Goal: Complete application form

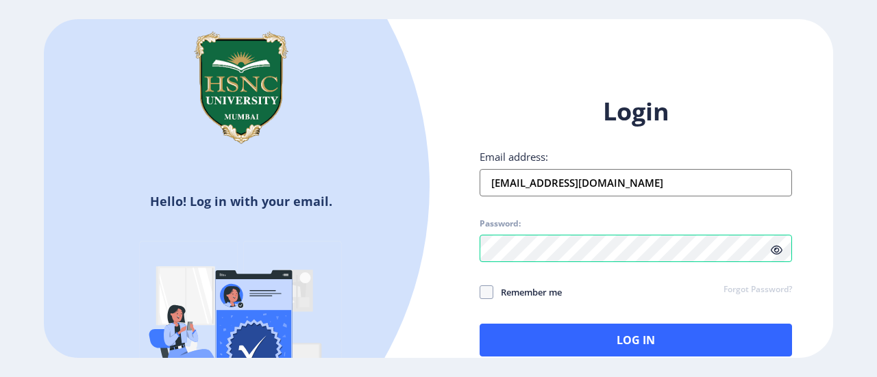
click at [507, 293] on span "Remember me" at bounding box center [527, 292] width 69 height 16
click at [480, 293] on input "Remember me" at bounding box center [480, 292] width 1 height 1
checkbox input "true"
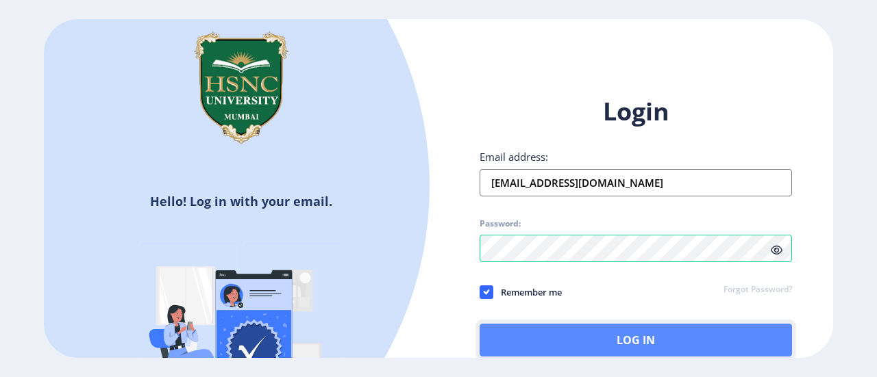
click at [538, 342] on button "Log In" at bounding box center [636, 340] width 312 height 33
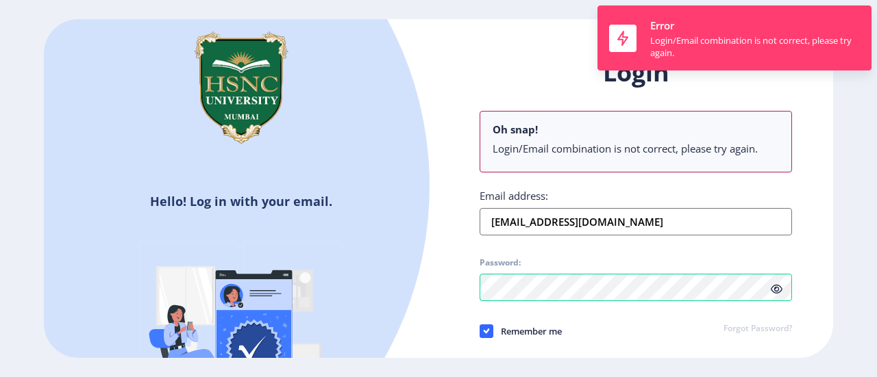
click at [794, 309] on div "Login Oh snap! Login/Email combination is not correct, please try again. Email …" at bounding box center [635, 237] width 395 height 402
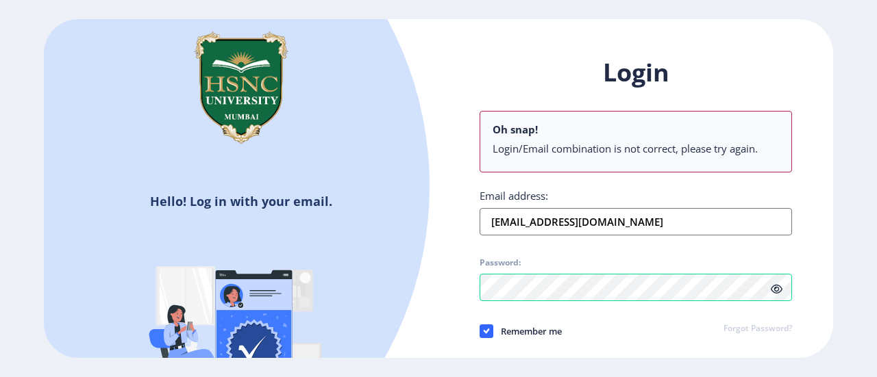
click at [775, 284] on icon at bounding box center [777, 289] width 12 height 10
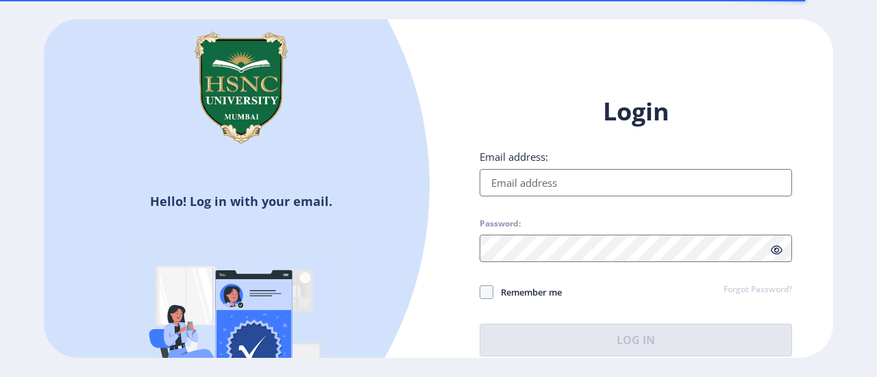
type input "[EMAIL_ADDRESS][DOMAIN_NAME]"
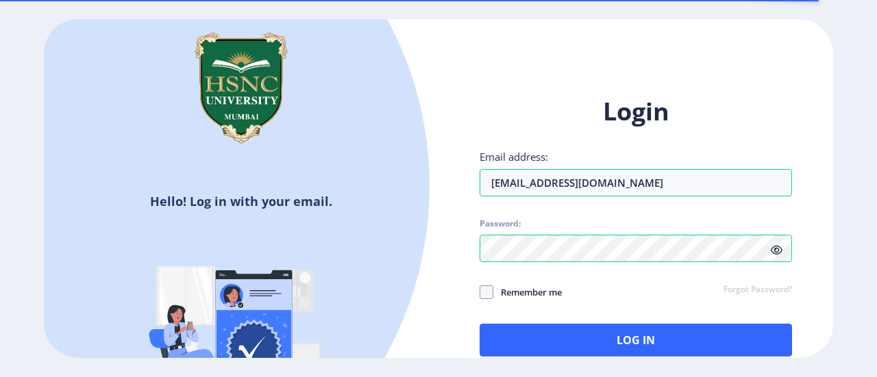
click at [536, 293] on span "Remember me" at bounding box center [527, 292] width 69 height 16
click at [480, 293] on input "Remember me" at bounding box center [480, 292] width 1 height 1
checkbox input "true"
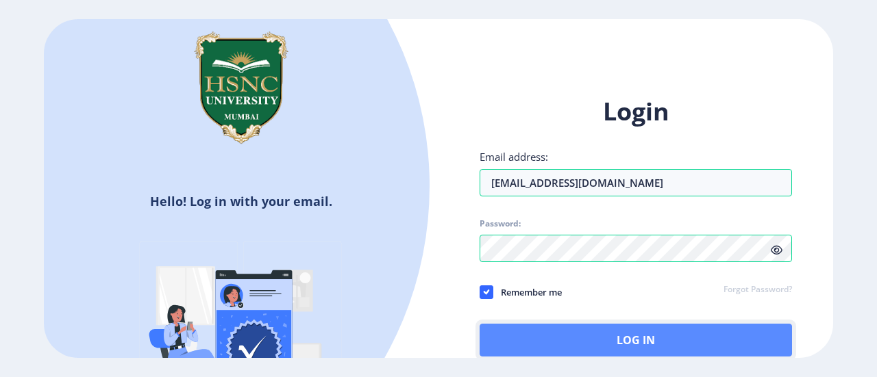
click at [684, 332] on button "Log In" at bounding box center [636, 340] width 312 height 33
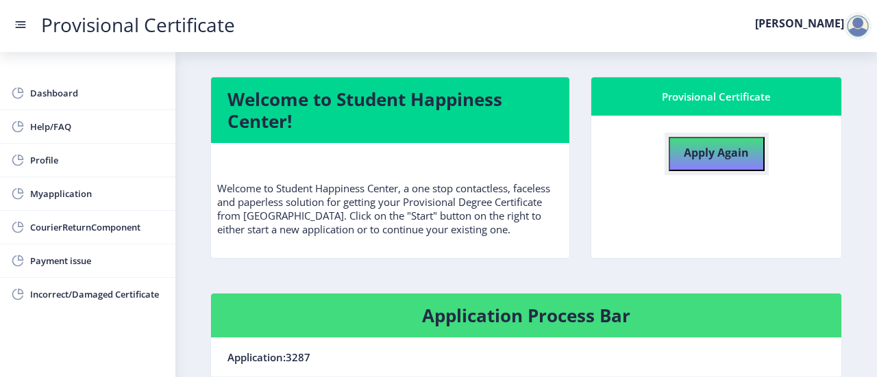
click at [746, 166] on button "Apply Again" at bounding box center [717, 154] width 96 height 34
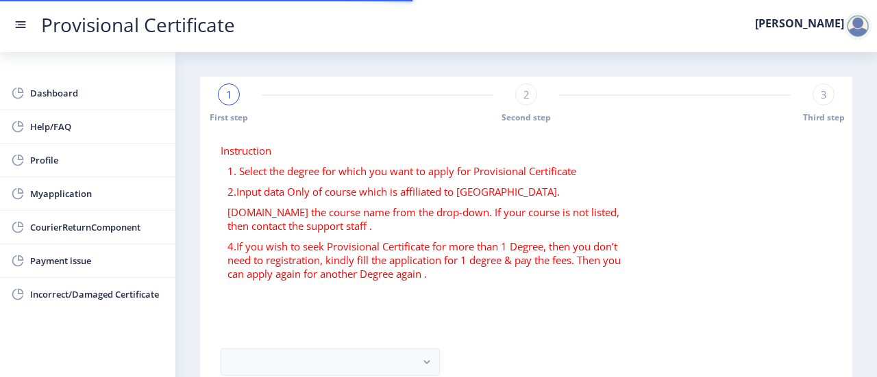
scroll to position [134, 0]
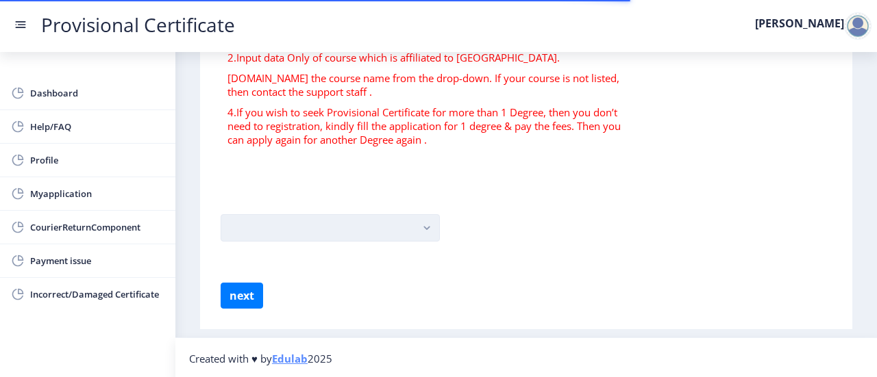
click at [401, 234] on button "button" at bounding box center [330, 227] width 219 height 27
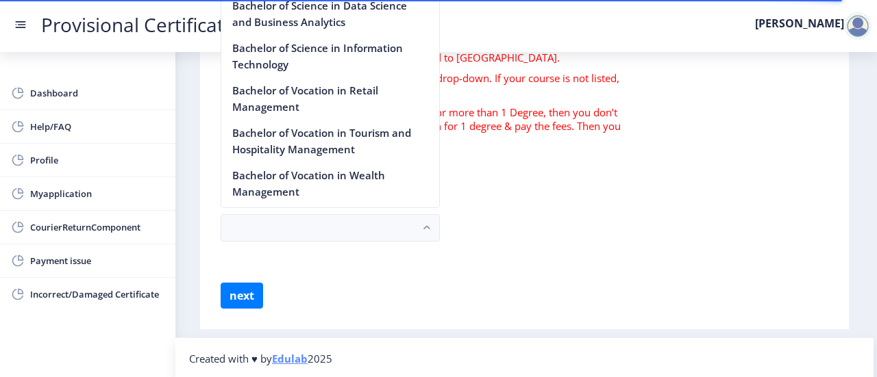
scroll to position [1104, 0]
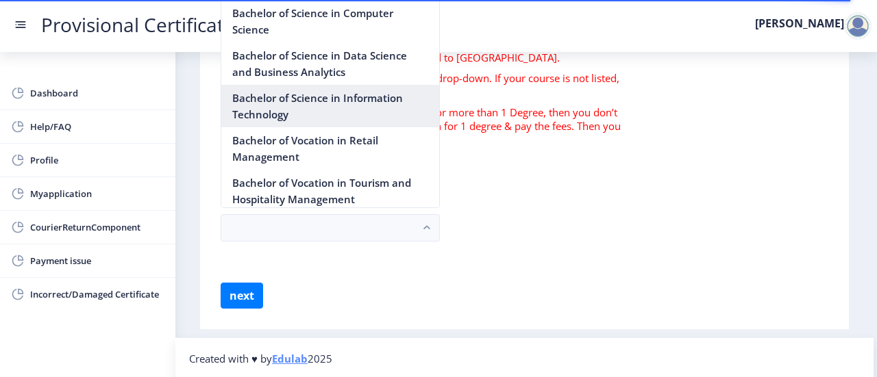
click at [362, 120] on nb-option "Bachelor of Science in Information Technology" at bounding box center [330, 106] width 218 height 42
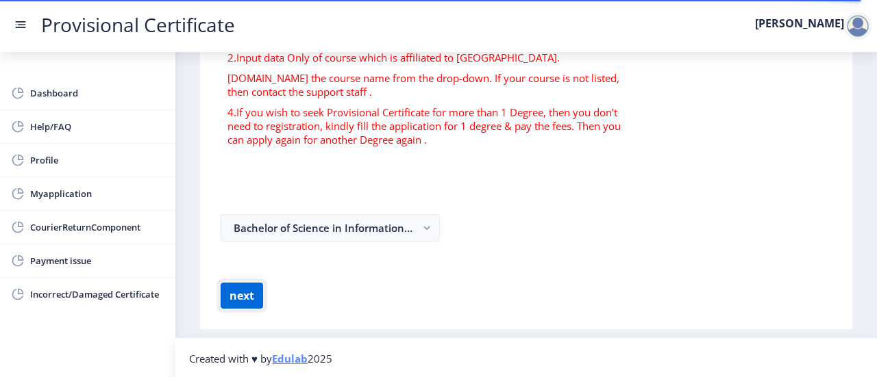
click at [257, 285] on button "next" at bounding box center [242, 296] width 42 height 26
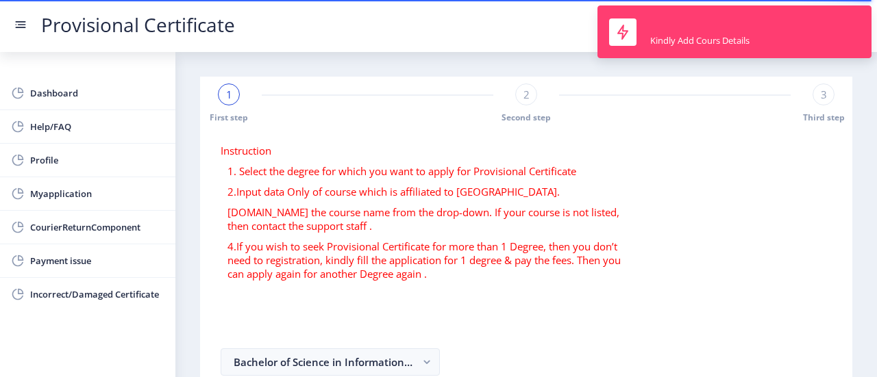
scroll to position [134, 0]
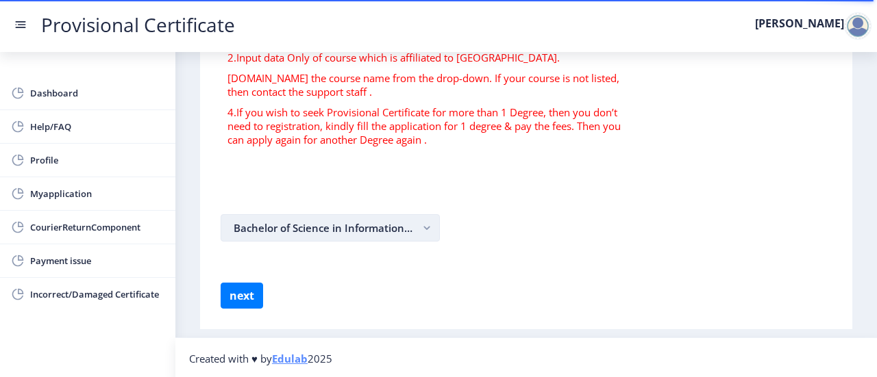
click at [338, 223] on button "Bachelor of Science in Information Technology" at bounding box center [330, 227] width 219 height 27
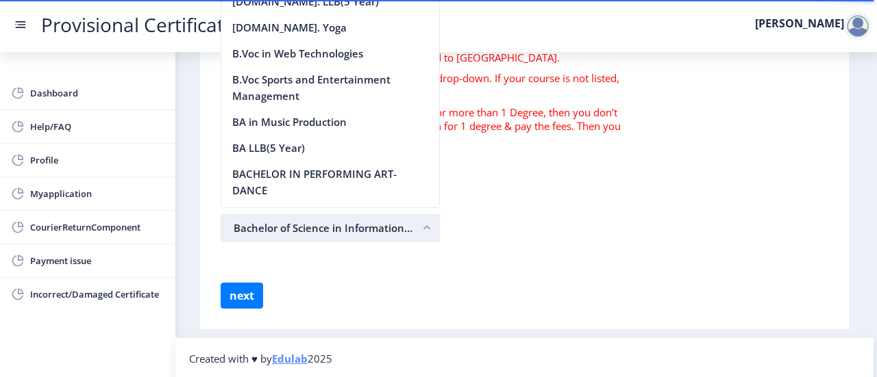
scroll to position [1128, 0]
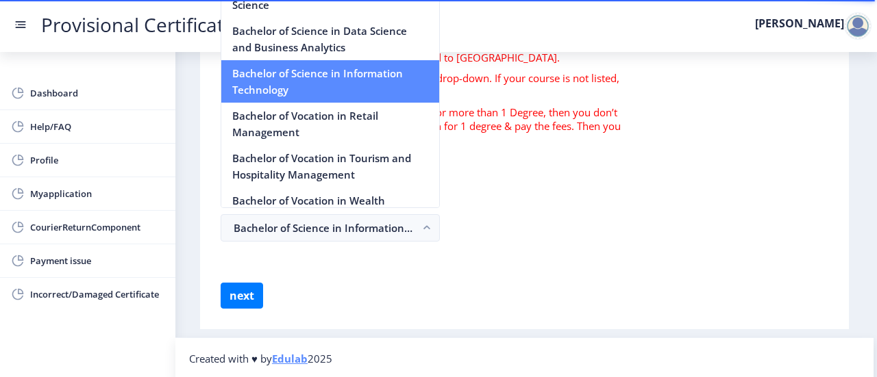
click at [365, 103] on nb-option "Bachelor of Science in Information Technology" at bounding box center [330, 81] width 218 height 42
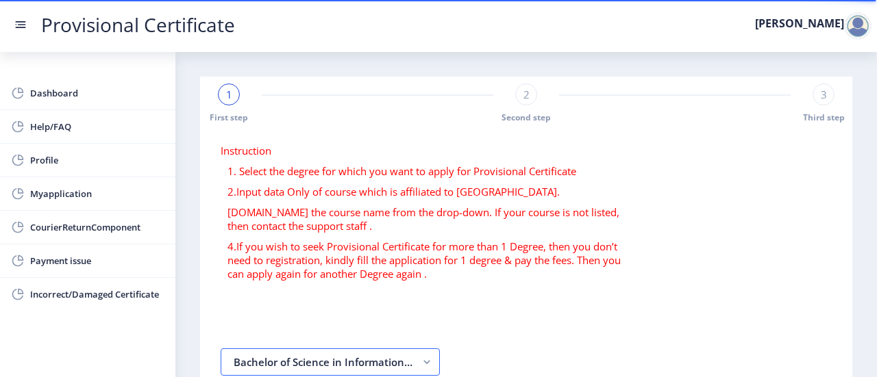
scroll to position [134, 0]
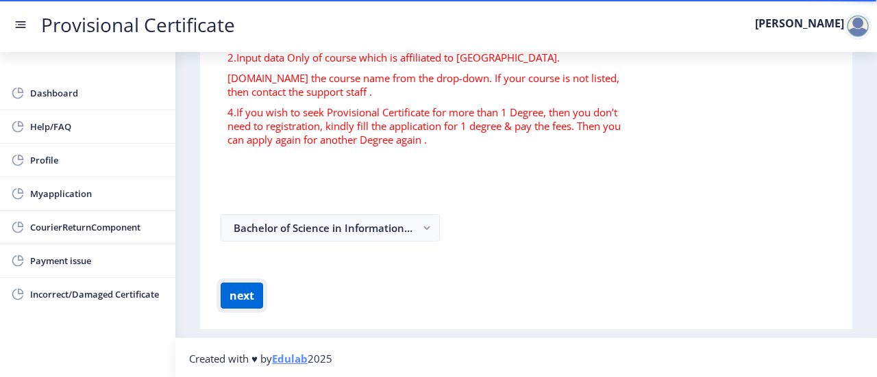
click at [230, 290] on button "next" at bounding box center [242, 296] width 42 height 26
click at [107, 182] on link "Myapplication" at bounding box center [87, 193] width 175 height 33
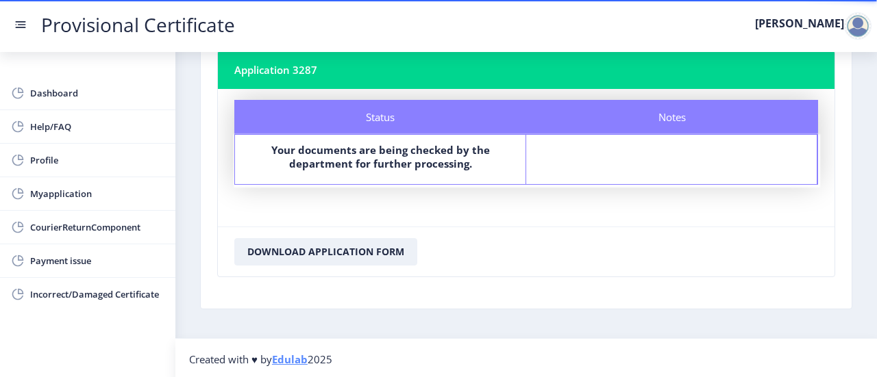
scroll to position [88, 0]
click at [72, 299] on span "Incorrect/Damaged Certificate" at bounding box center [97, 294] width 134 height 16
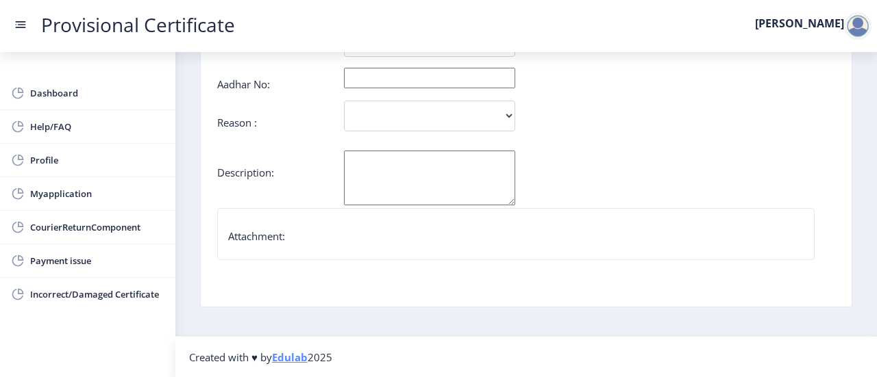
scroll to position [168, 0]
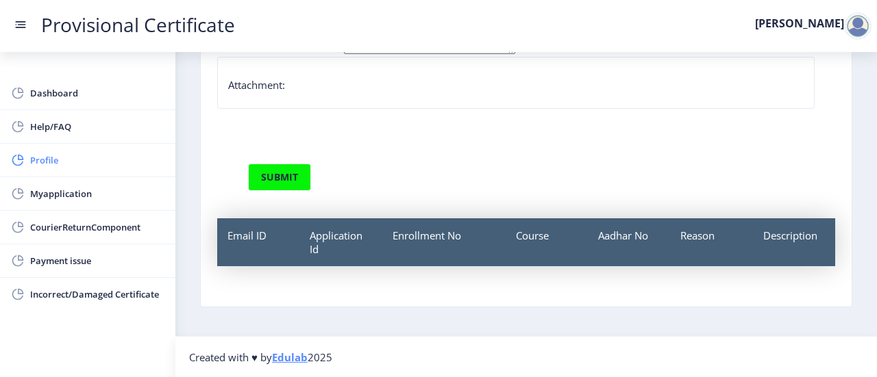
click at [108, 157] on span "Profile" at bounding box center [97, 160] width 134 height 16
select select
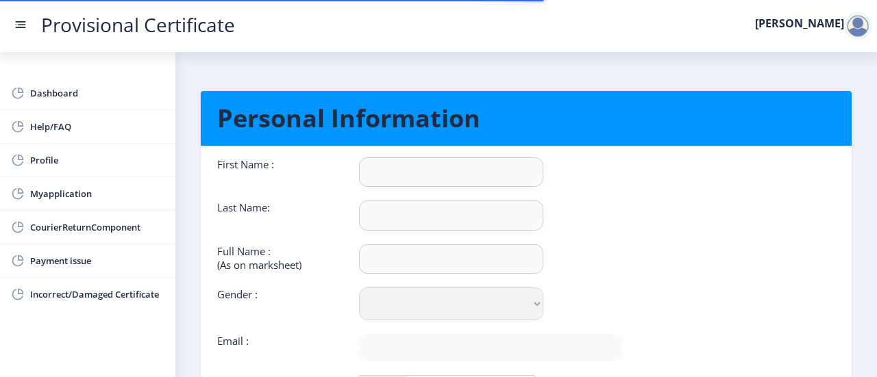
scroll to position [83, 0]
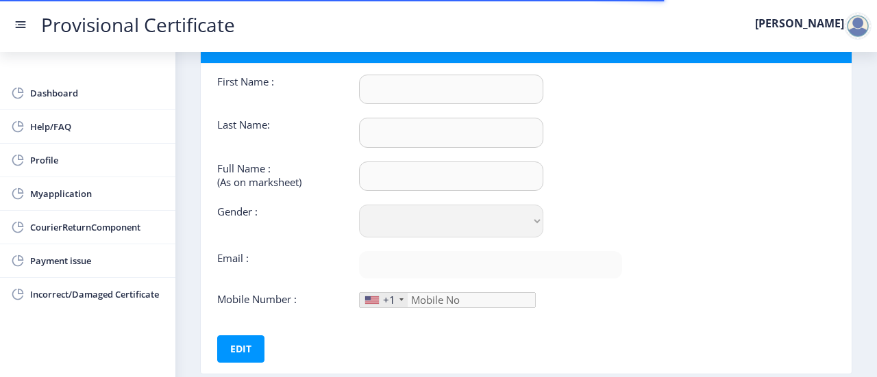
type input "[PERSON_NAME]"
type input "[PERSON_NAME] [PERSON_NAME]"
select select "[DEMOGRAPHIC_DATA]"
type input "[EMAIL_ADDRESS][DOMAIN_NAME]"
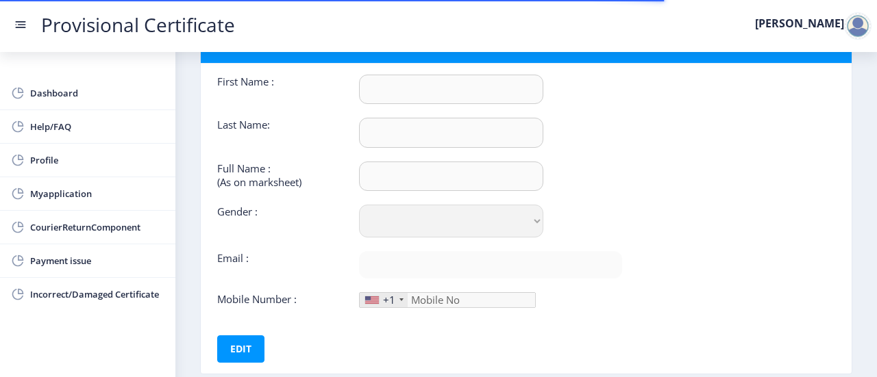
type input "7718910229"
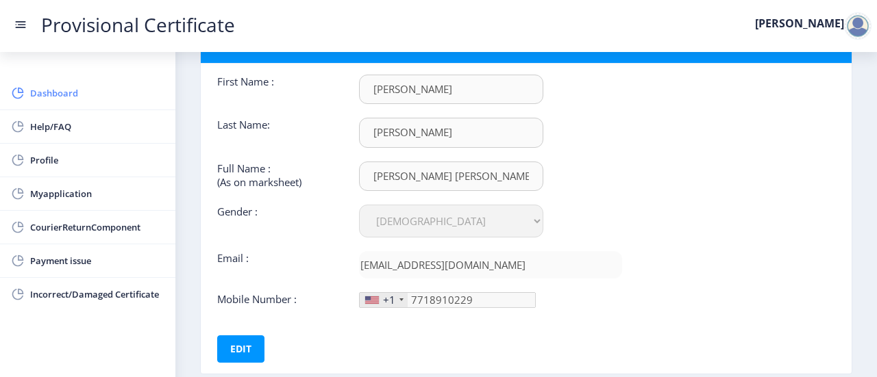
click at [115, 95] on span "Dashboard" at bounding box center [97, 93] width 134 height 16
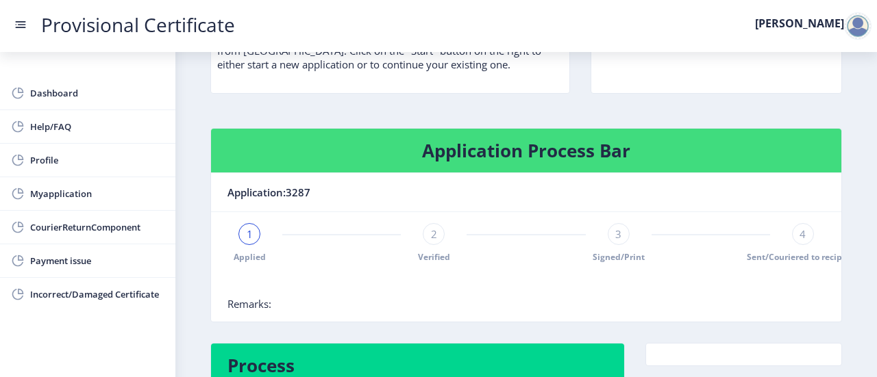
scroll to position [269, 0]
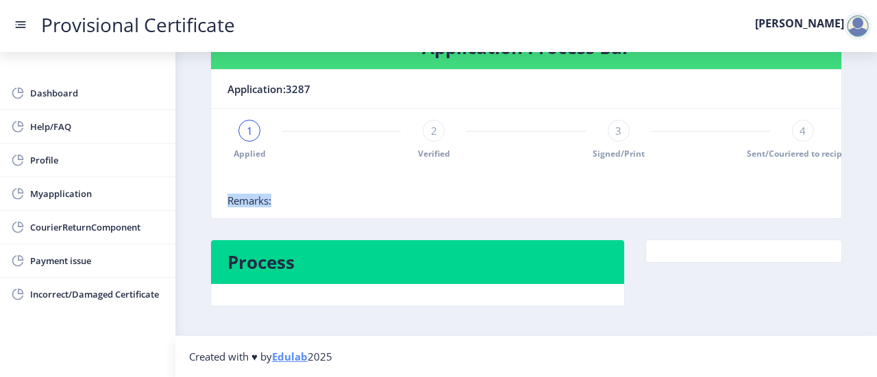
drag, startPoint x: 279, startPoint y: 203, endPoint x: 224, endPoint y: 202, distance: 54.8
click at [224, 202] on nb-card-body "1 Applied 2 Verified 3 Signed/Print 4 Sent/Couriered to recipient Remarks:" at bounding box center [526, 164] width 630 height 110
click at [259, 197] on span "Remarks:" at bounding box center [249, 201] width 44 height 14
drag, startPoint x: 228, startPoint y: 197, endPoint x: 278, endPoint y: 201, distance: 50.1
click at [278, 201] on nb-card-body "1 Applied 2 Verified 3 Signed/Print 4 Sent/Couriered to recipient Remarks:" at bounding box center [526, 164] width 630 height 110
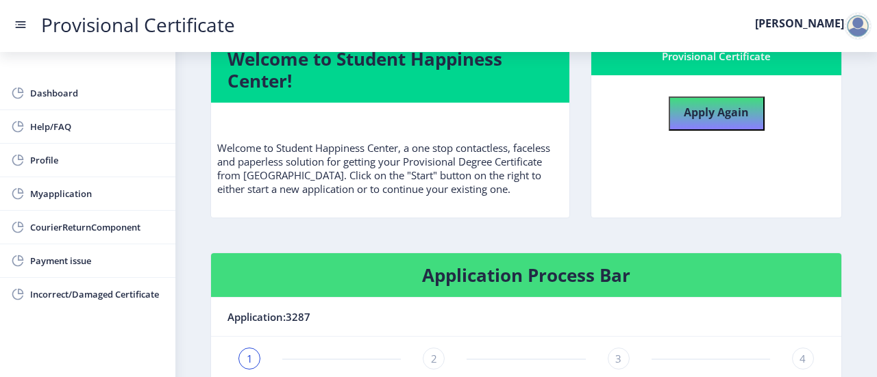
scroll to position [0, 0]
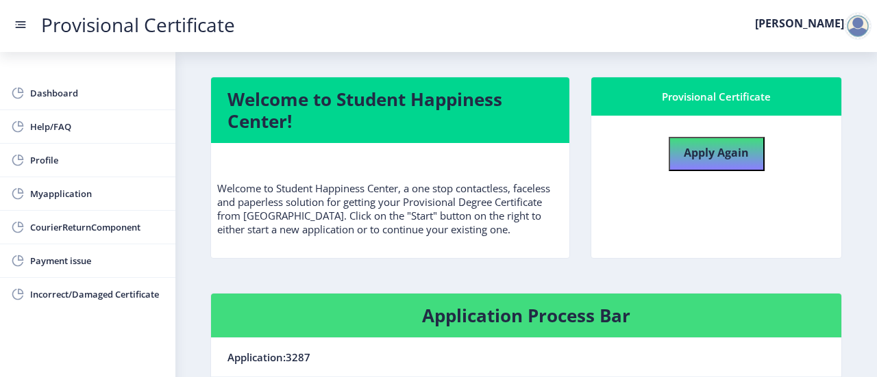
click at [596, 203] on nb-card-body "Apply Again" at bounding box center [716, 187] width 250 height 142
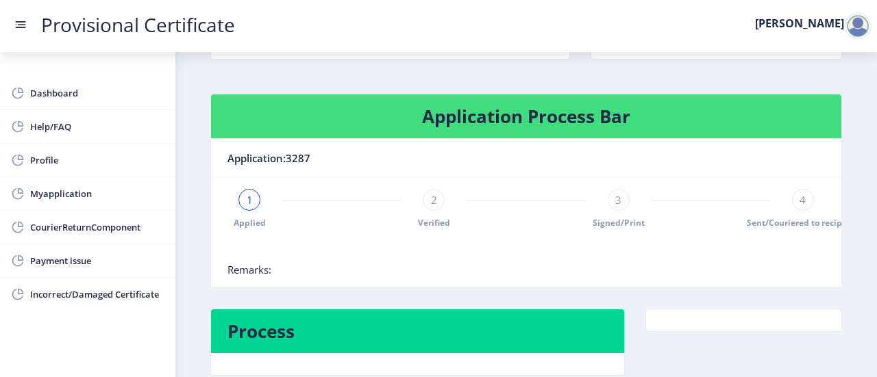
scroll to position [269, 0]
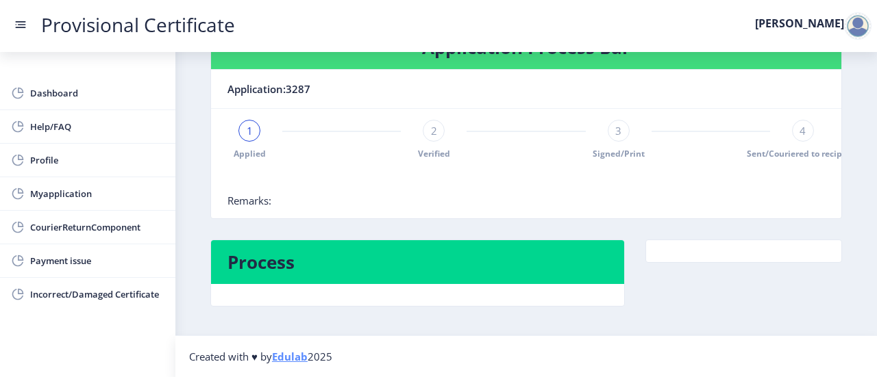
click at [156, 311] on div "Dashboard Help/FAQ Profile Myapplication CourierReturnComponent Payment issue I…" at bounding box center [87, 214] width 175 height 325
